Goal: Use online tool/utility: Utilize a website feature to perform a specific function

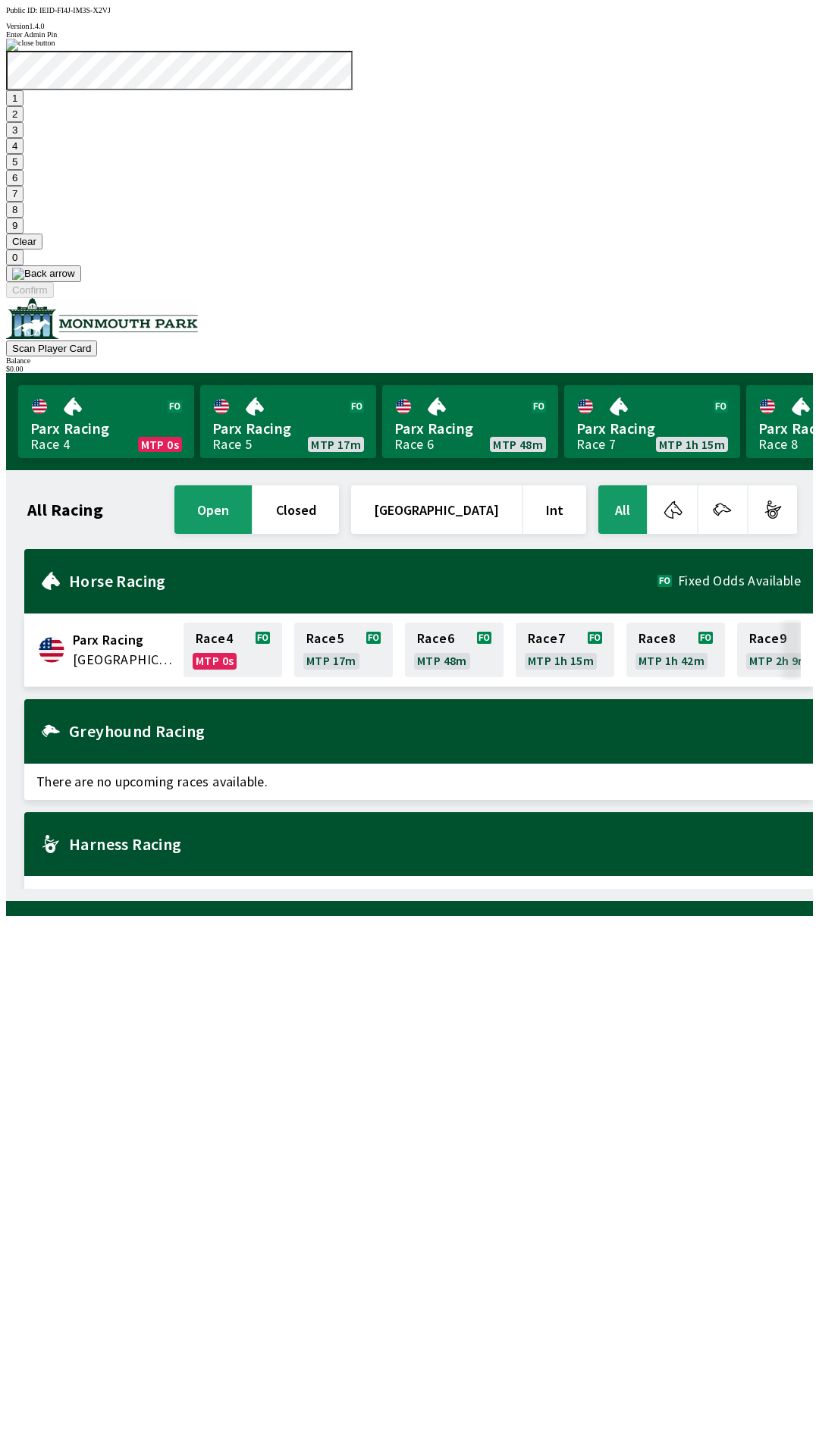
click at [24, 202] on button "7" at bounding box center [14, 193] width 18 height 16
click at [24, 138] on button "3" at bounding box center [14, 130] width 18 height 16
click at [54, 298] on button "Confirm" at bounding box center [30, 290] width 48 height 16
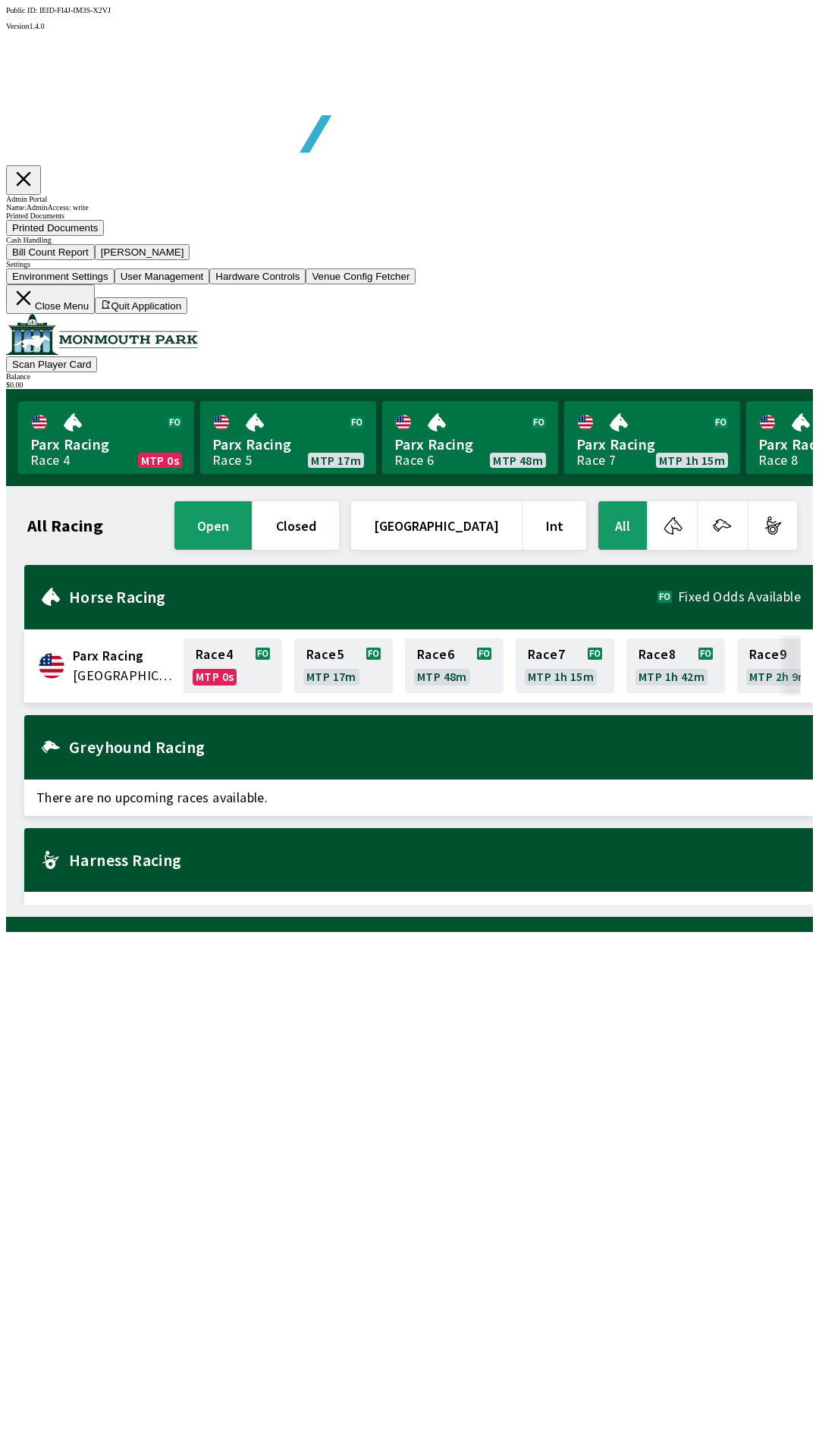
click at [94, 260] on button "Bill Count Report" at bounding box center [50, 252] width 89 height 16
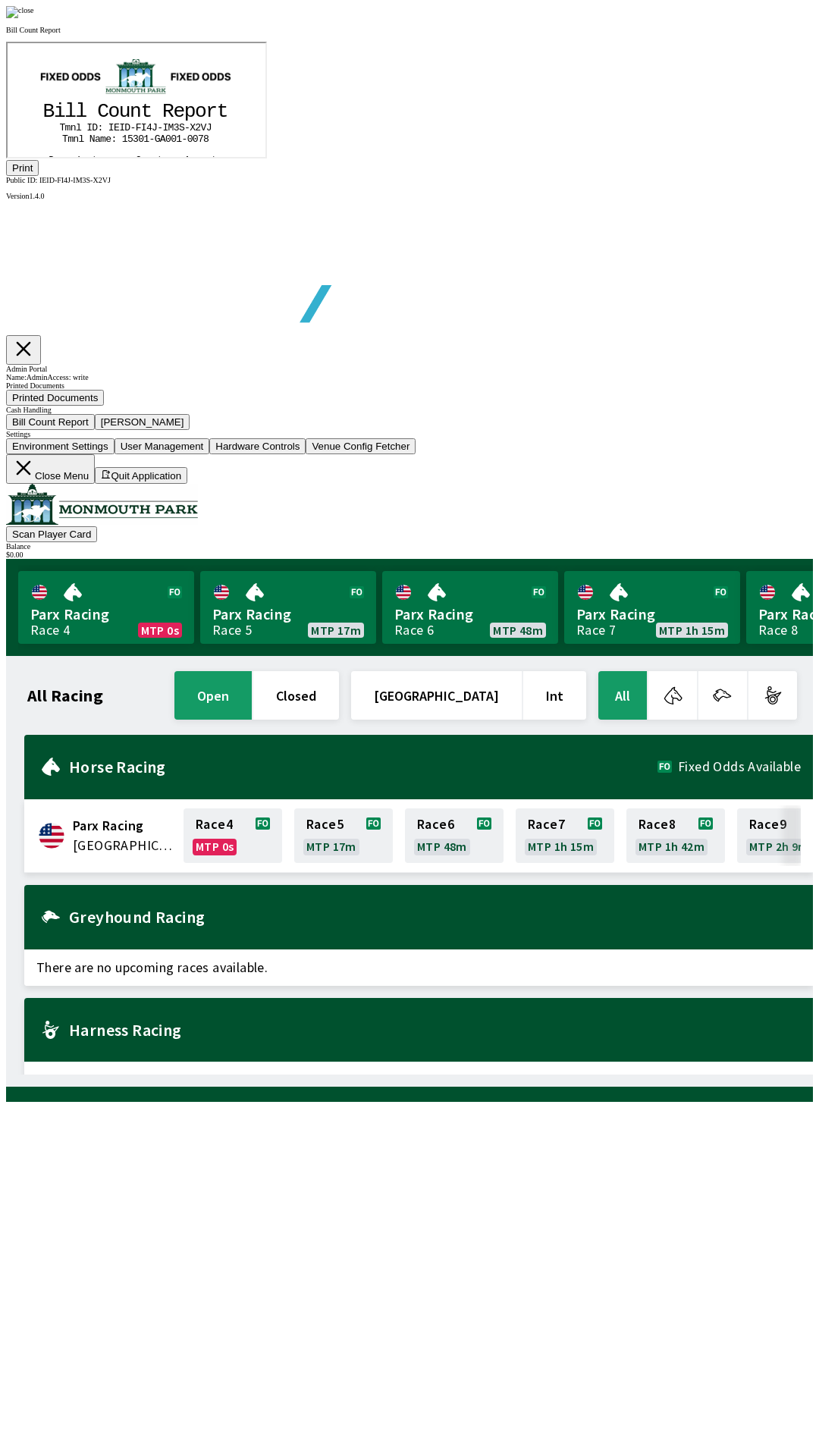
click at [39, 176] on button "Print" at bounding box center [22, 168] width 33 height 16
click at [34, 19] on img at bounding box center [19, 12] width 28 height 12
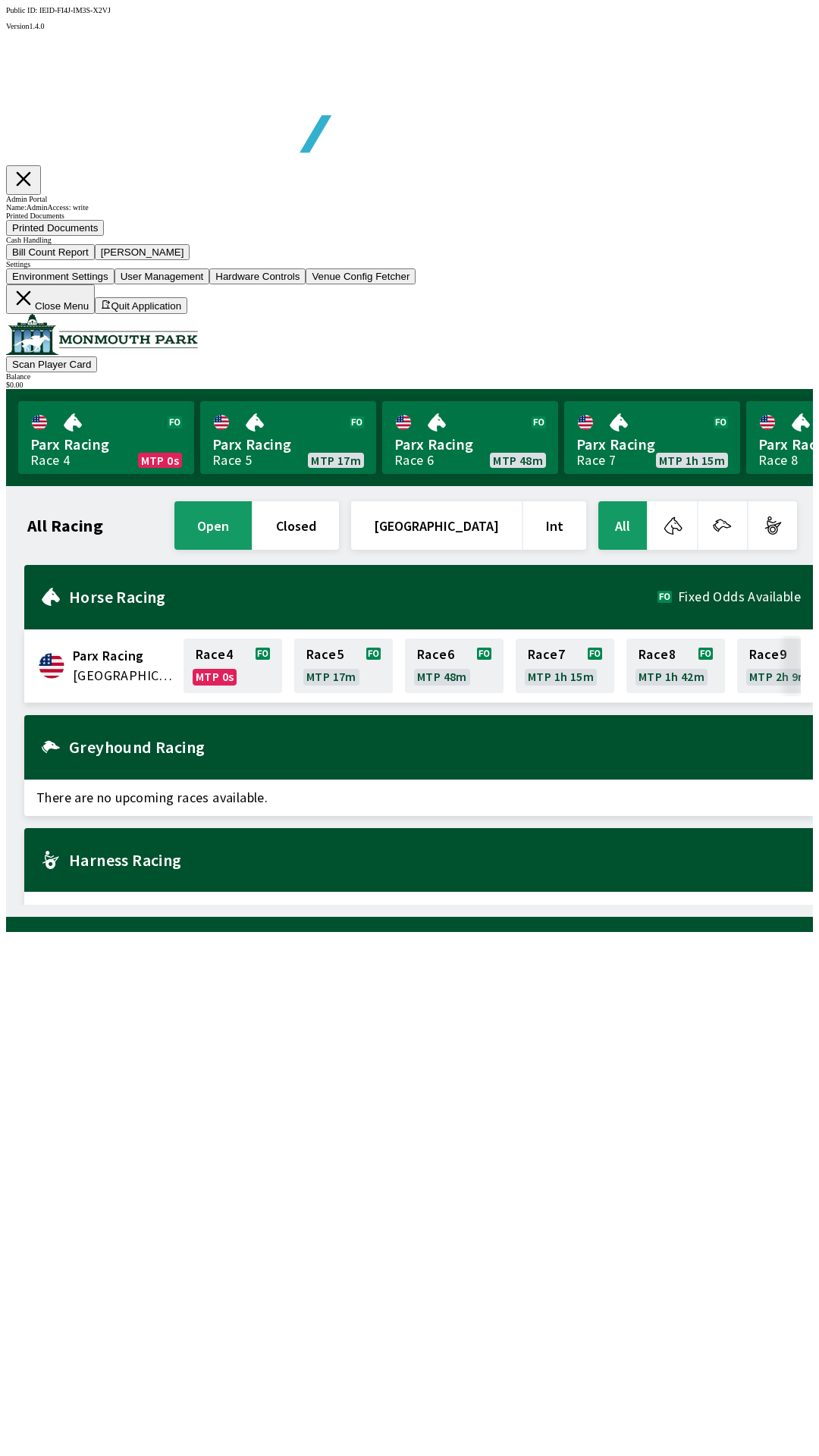
click at [35, 310] on icon at bounding box center [23, 298] width 23 height 23
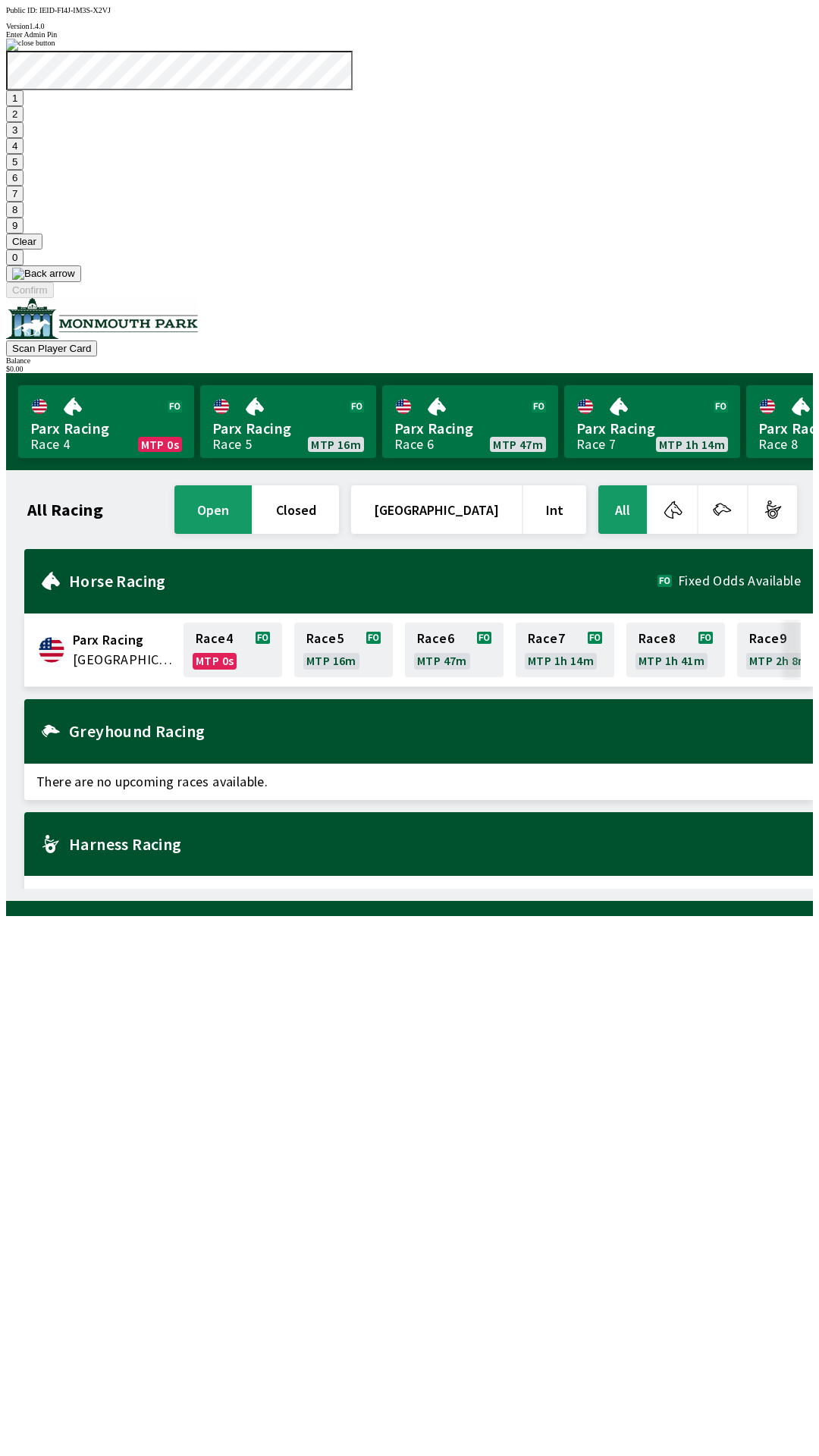
click at [24, 106] on button "1" at bounding box center [14, 98] width 18 height 16
click at [24, 234] on button "9" at bounding box center [14, 225] width 18 height 16
click at [24, 202] on button "7" at bounding box center [14, 193] width 18 height 16
click at [24, 138] on button "3" at bounding box center [14, 130] width 18 height 16
click at [54, 298] on button "Confirm" at bounding box center [30, 290] width 48 height 16
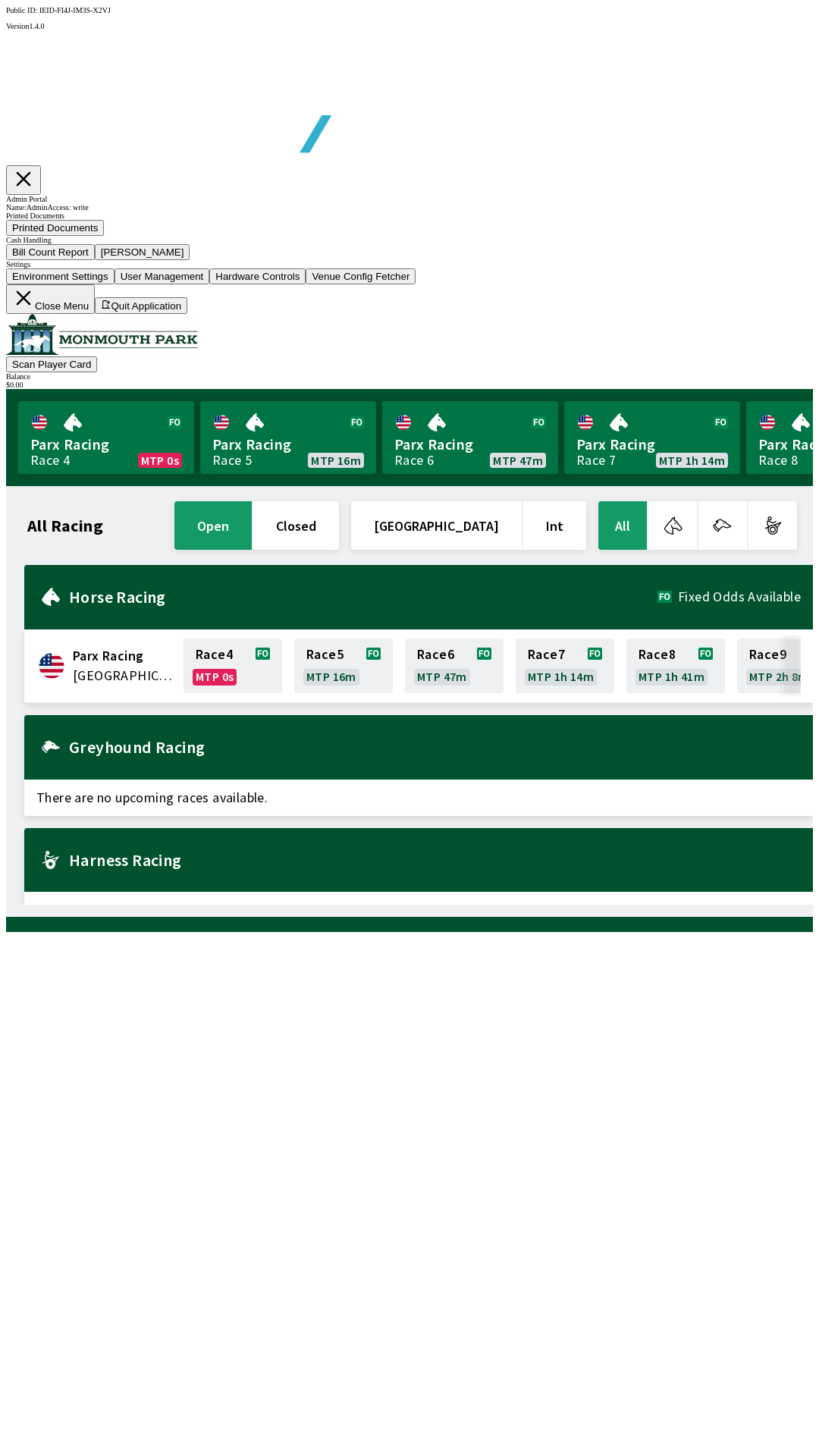
click at [94, 260] on button "Bill Count Report" at bounding box center [50, 252] width 89 height 16
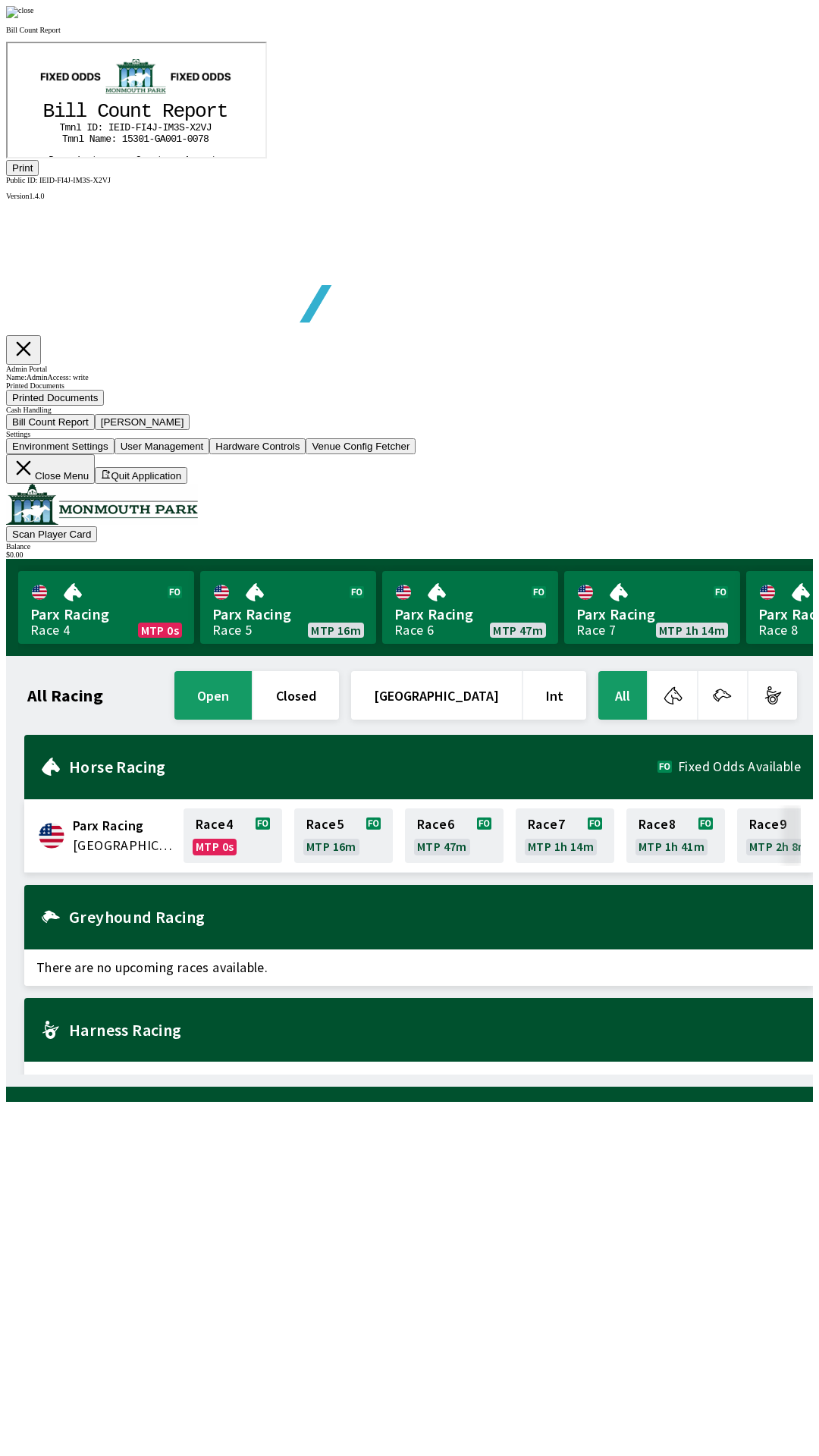
click at [34, 19] on img at bounding box center [19, 12] width 28 height 12
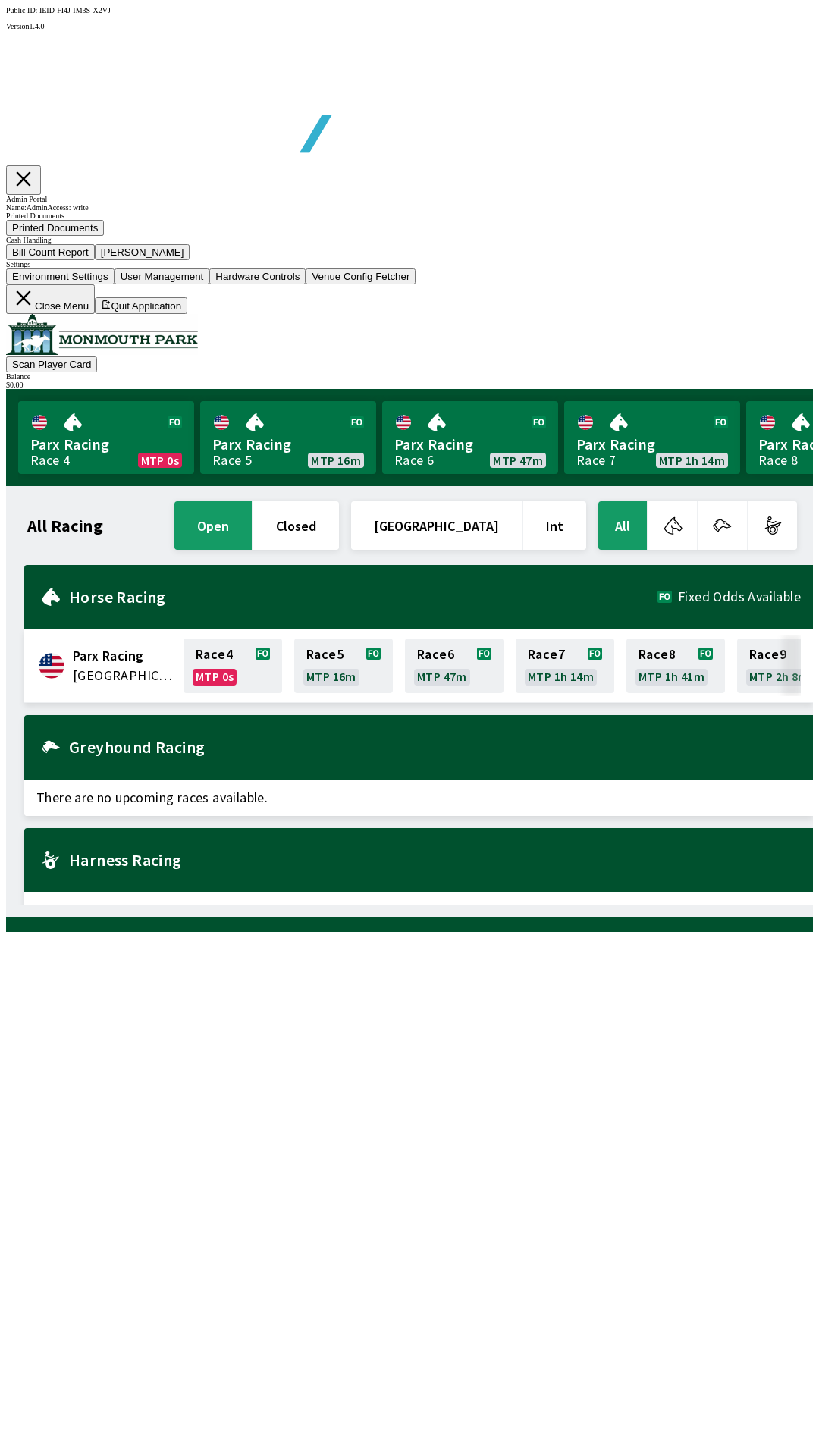
click at [191, 260] on button "[PERSON_NAME]" at bounding box center [142, 252] width 95 height 16
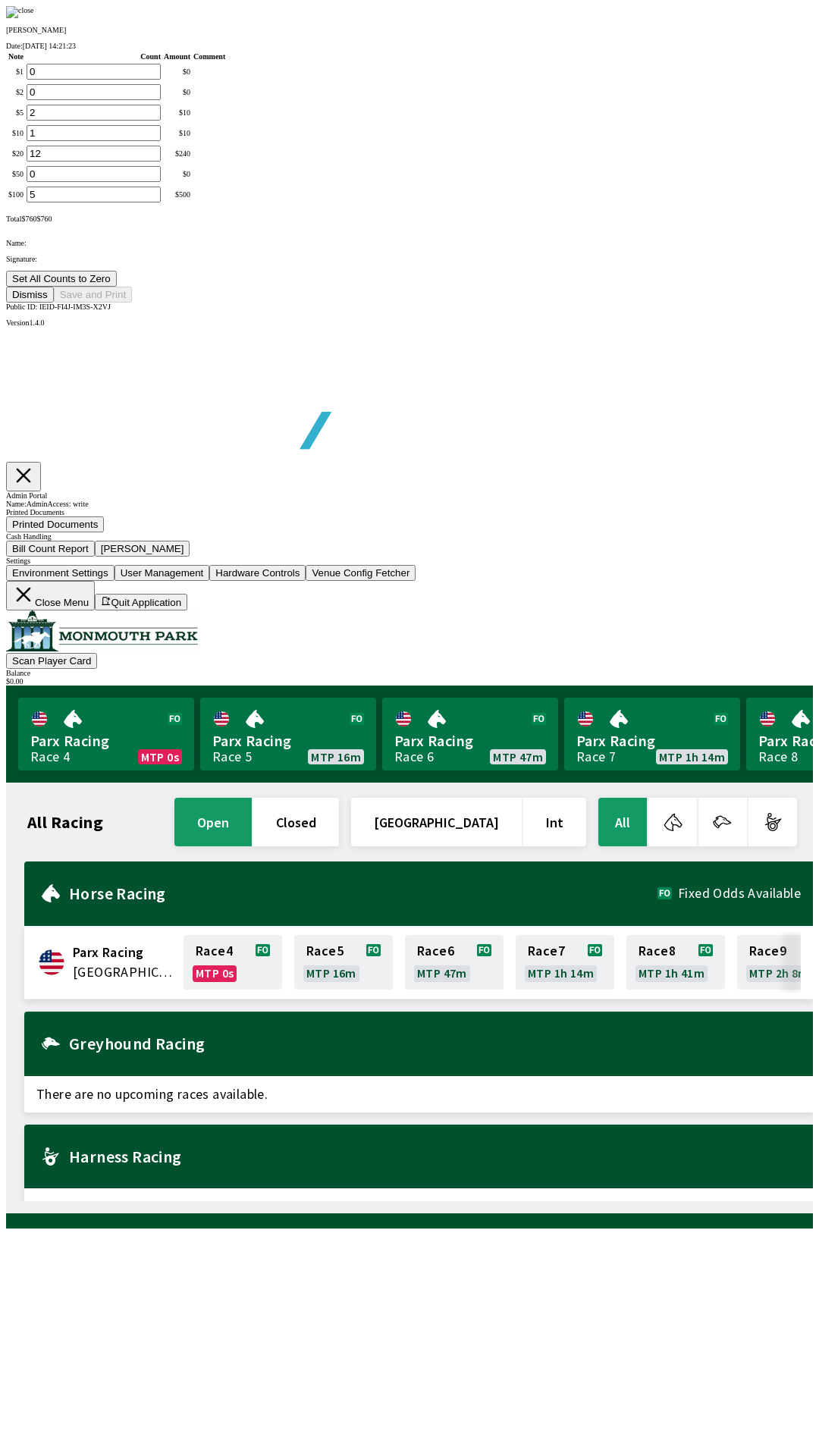
click at [116, 287] on button "Set All Counts to Zero" at bounding box center [61, 278] width 110 height 16
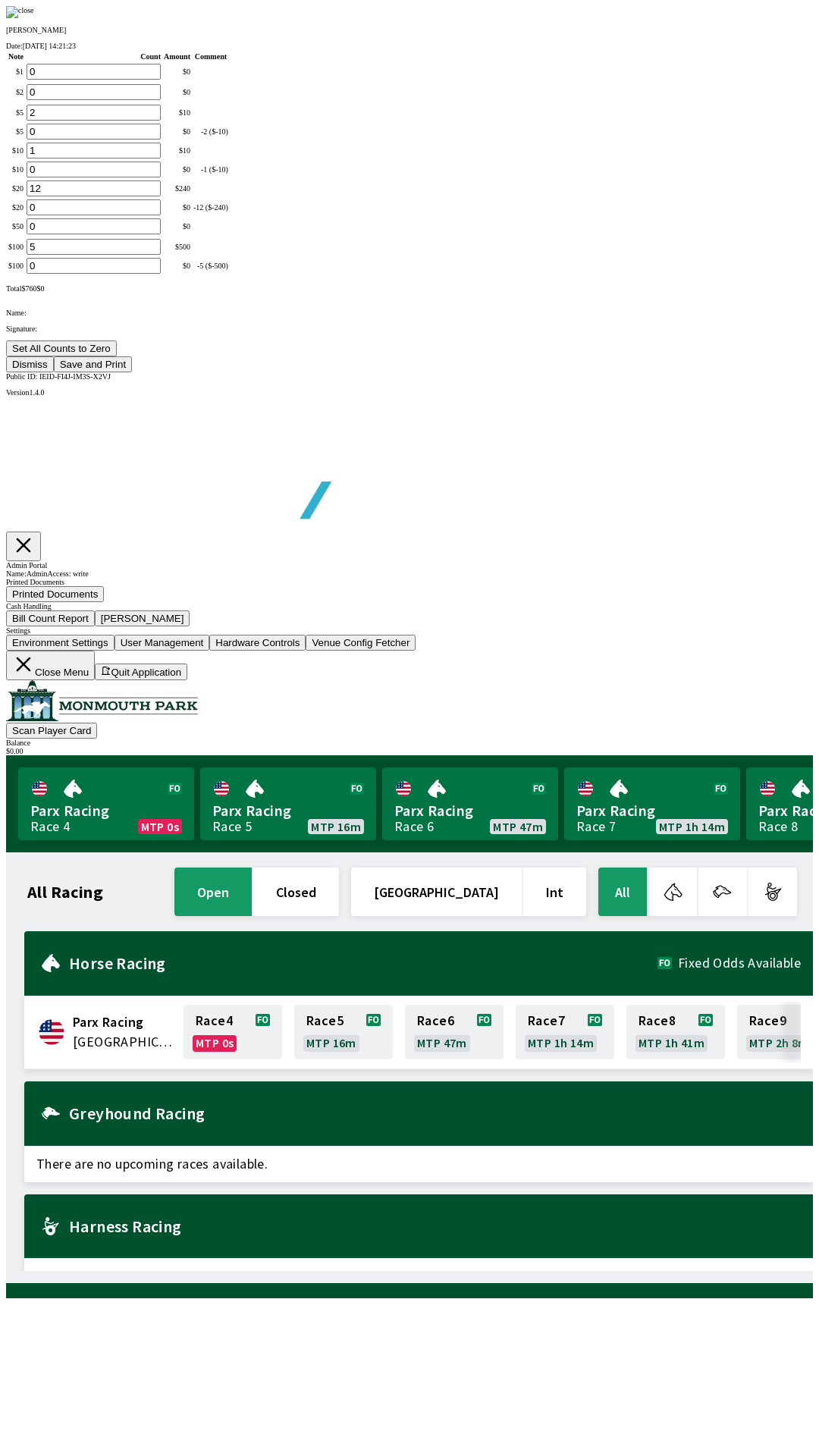
click at [132, 373] on button "Save and Print" at bounding box center [93, 364] width 78 height 16
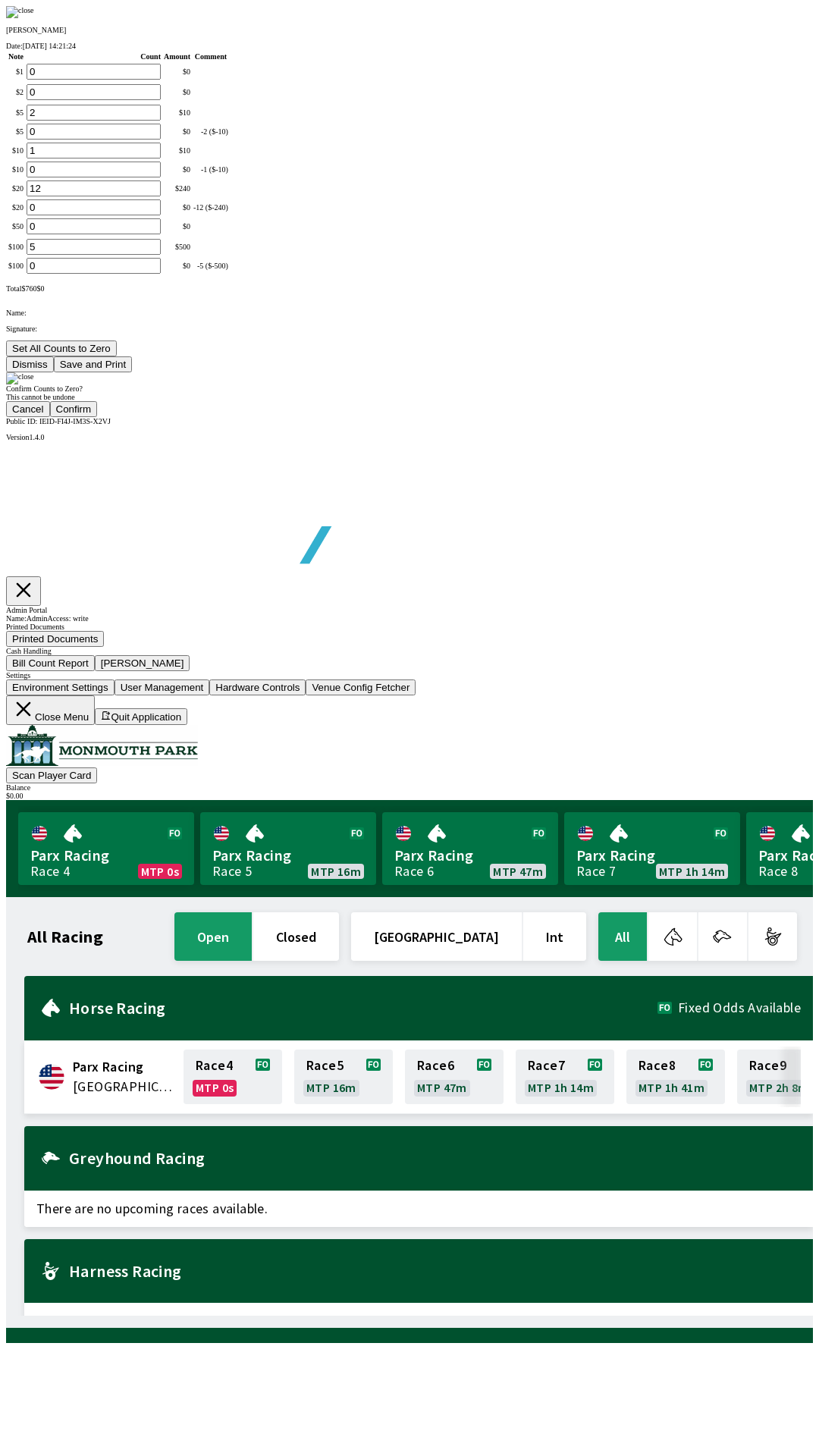
click at [98, 418] on button "Confirm" at bounding box center [73, 409] width 48 height 16
type input "0"
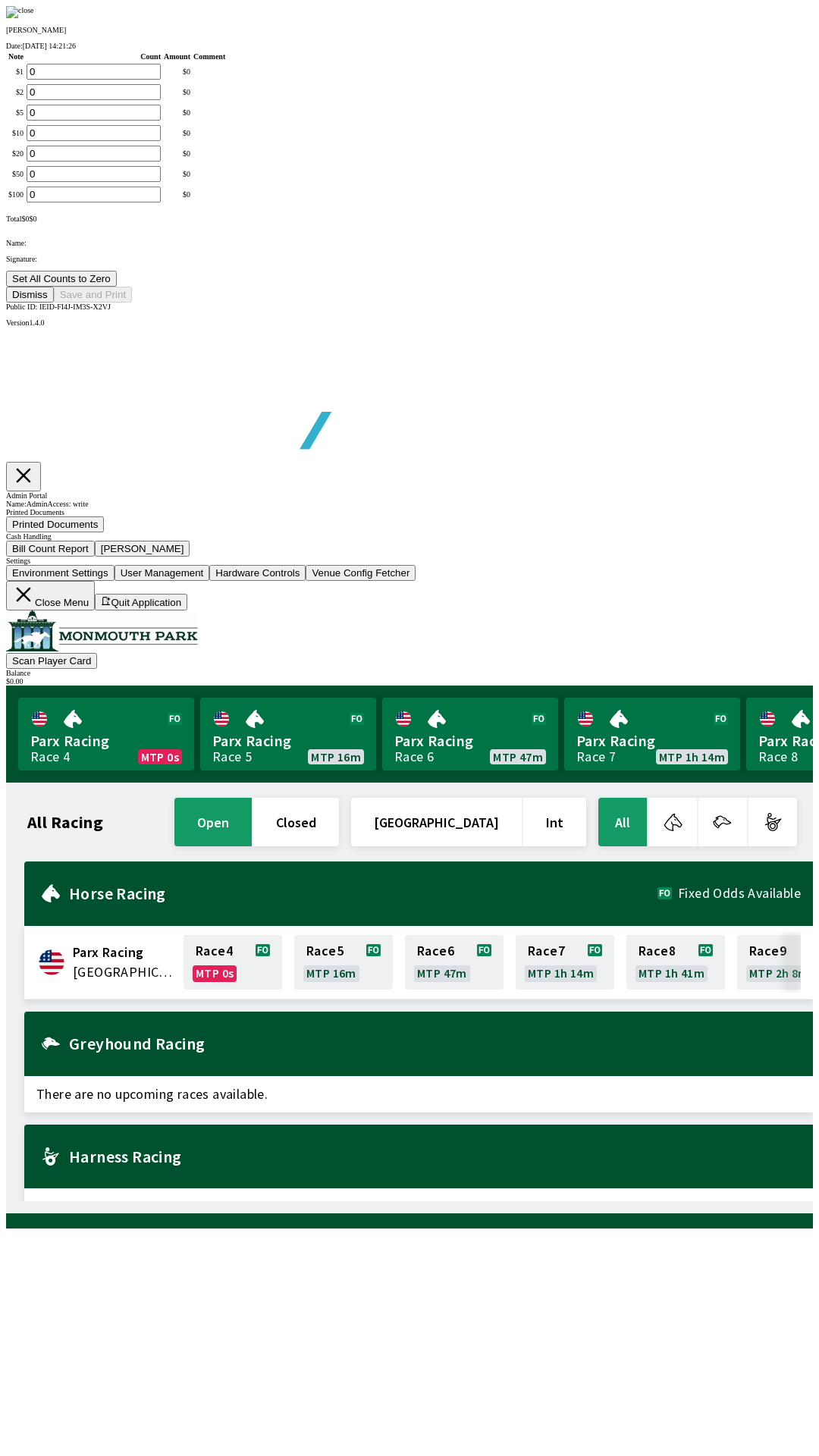
click at [54, 303] on button "Dismiss" at bounding box center [30, 294] width 48 height 16
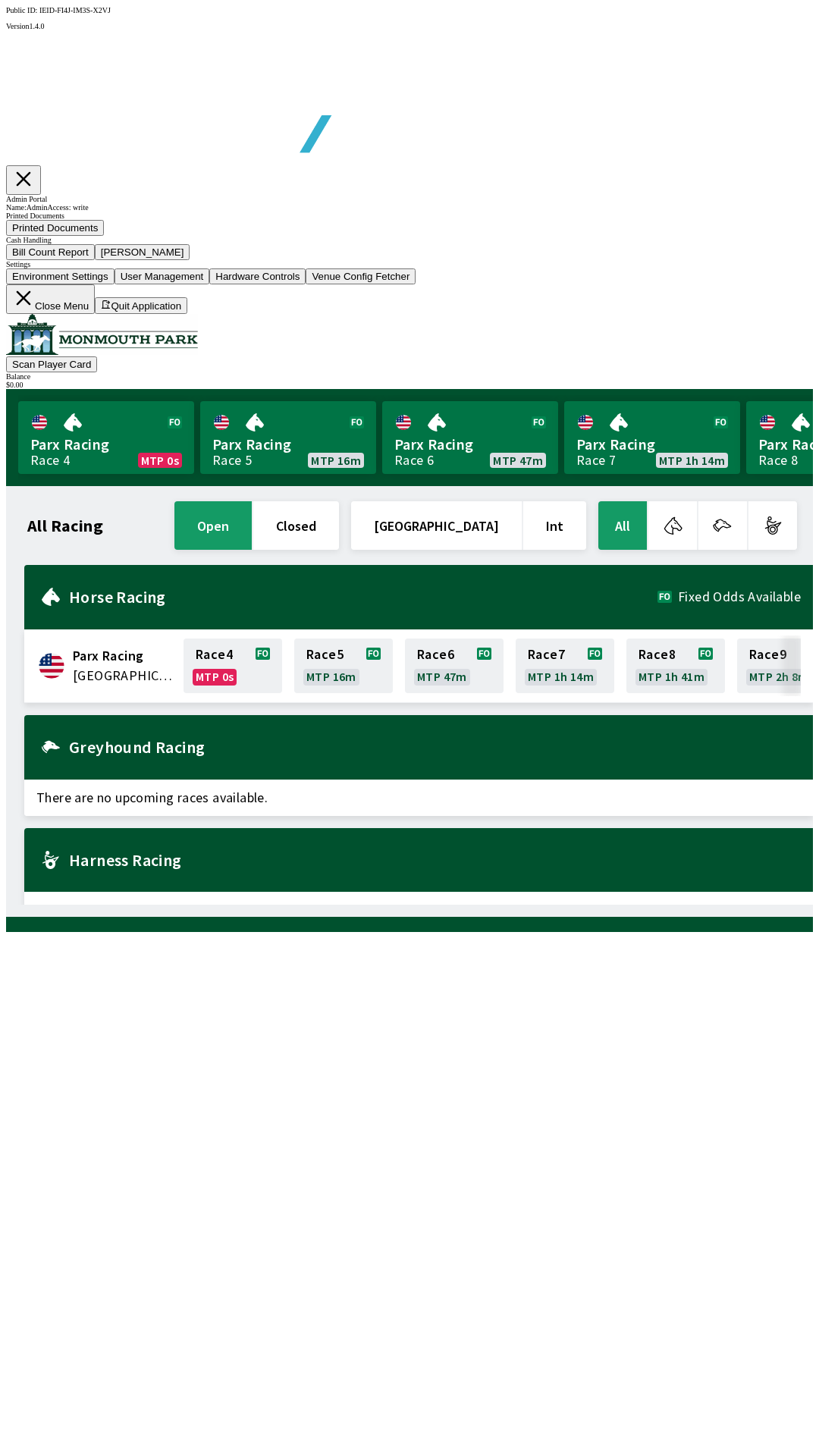
click at [94, 314] on button "Close Menu" at bounding box center [50, 299] width 89 height 30
